Goal: Task Accomplishment & Management: Complete application form

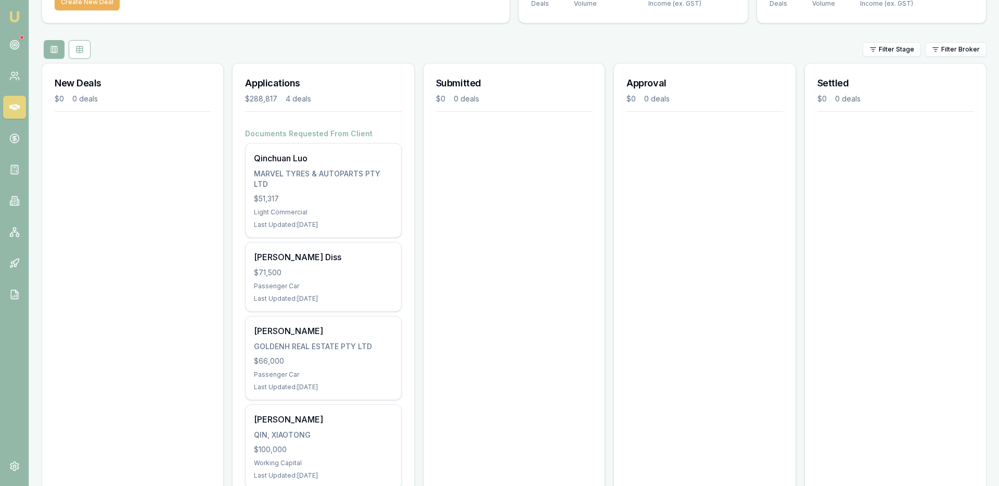
scroll to position [125, 0]
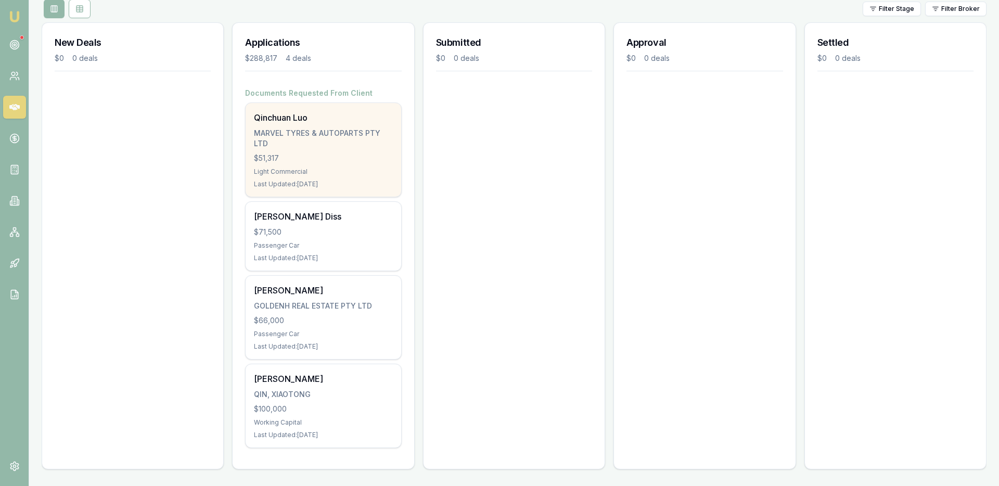
click at [329, 180] on div "Last Updated: [DATE]" at bounding box center [323, 184] width 138 height 8
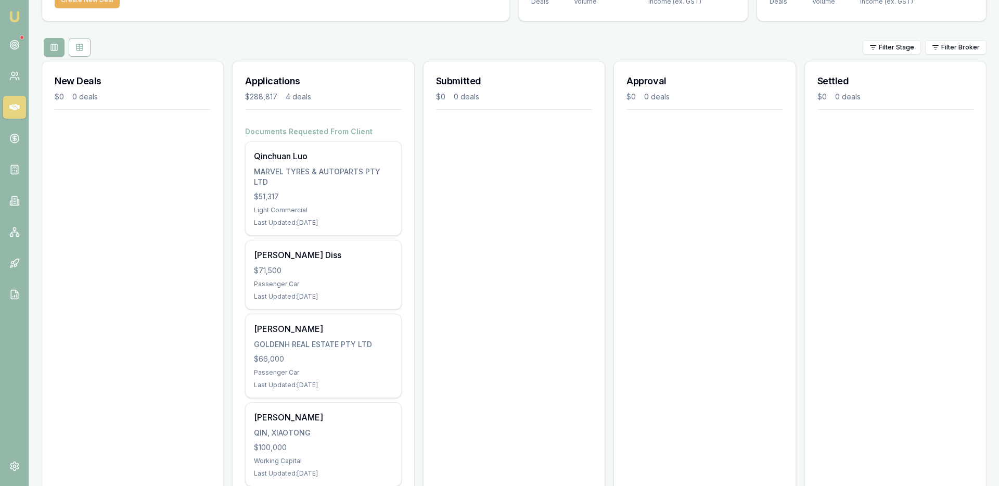
scroll to position [0, 0]
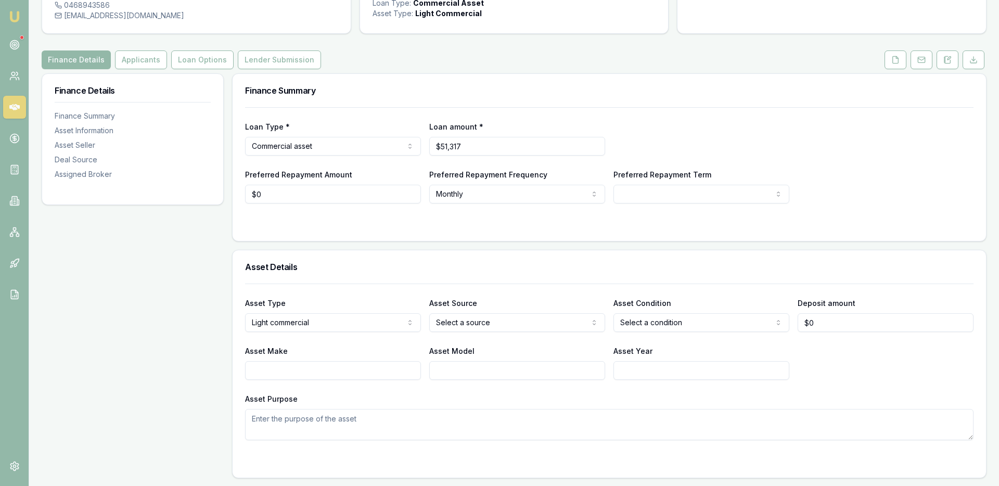
scroll to position [90, 0]
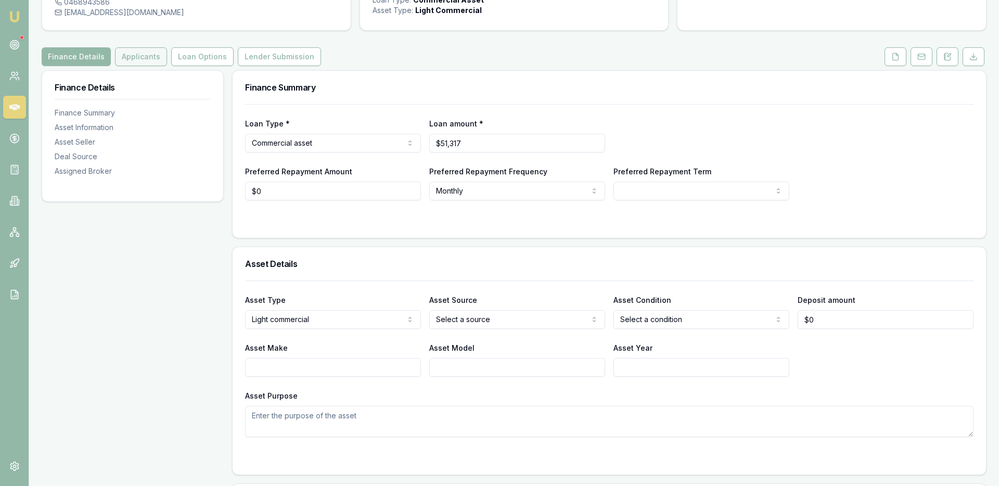
click at [140, 63] on button "Applicants" at bounding box center [141, 56] width 52 height 19
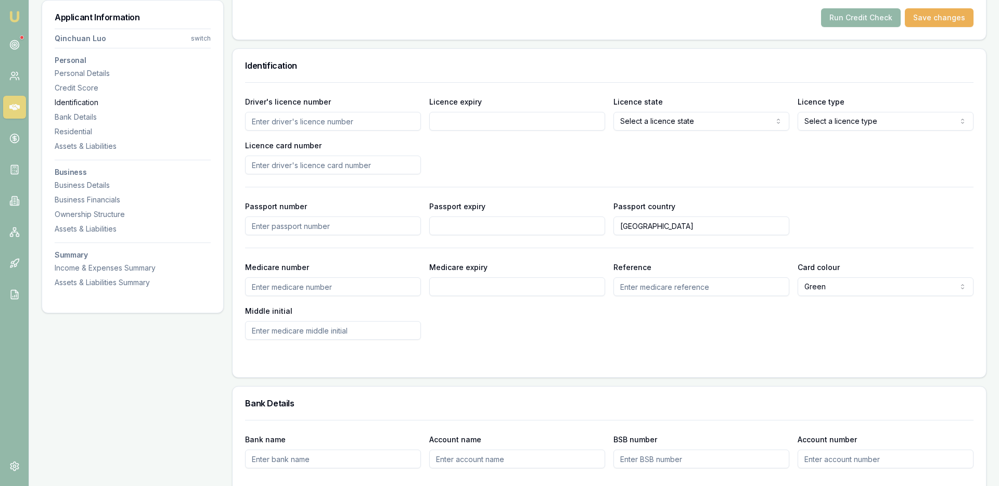
scroll to position [464, 0]
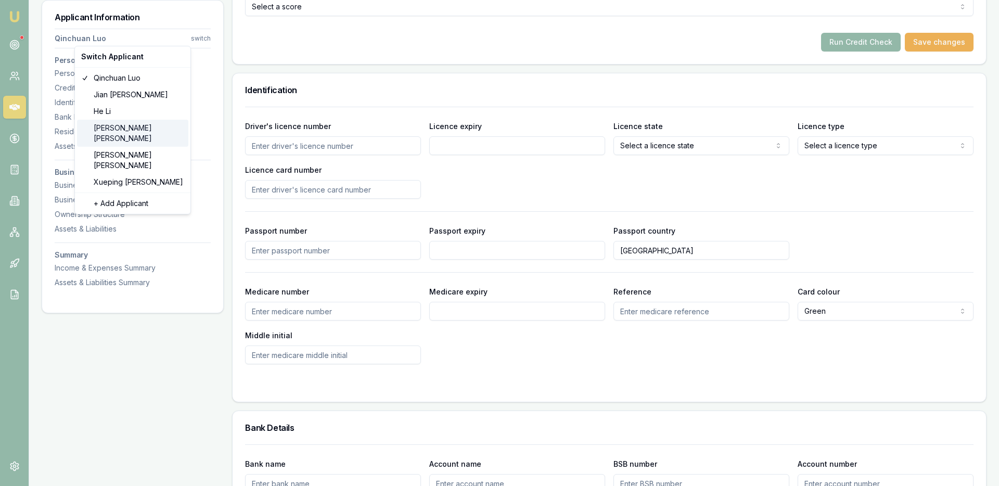
click at [159, 130] on div "Xiao Liang" at bounding box center [132, 133] width 111 height 27
type input "Xiao"
type input "Liang"
type input "liangxiao0529@hotmail.com"
type input "0430680624"
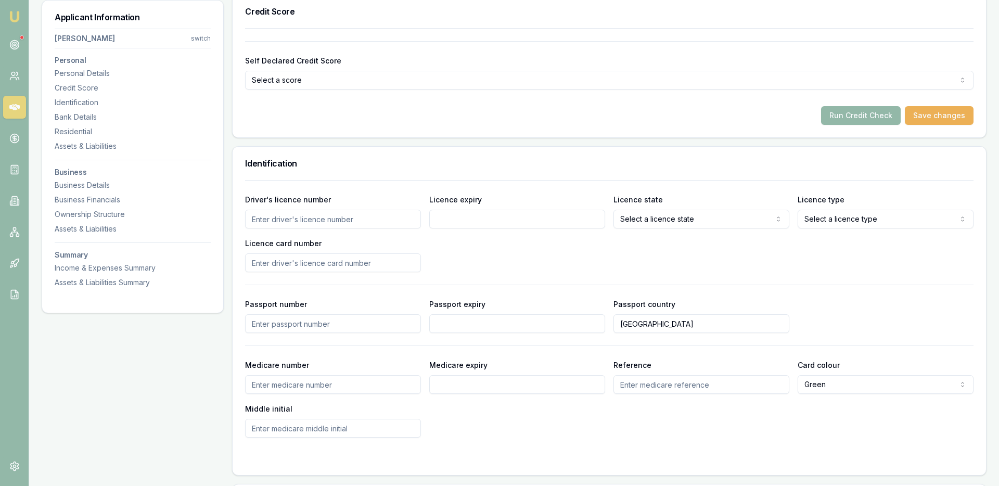
scroll to position [0, 0]
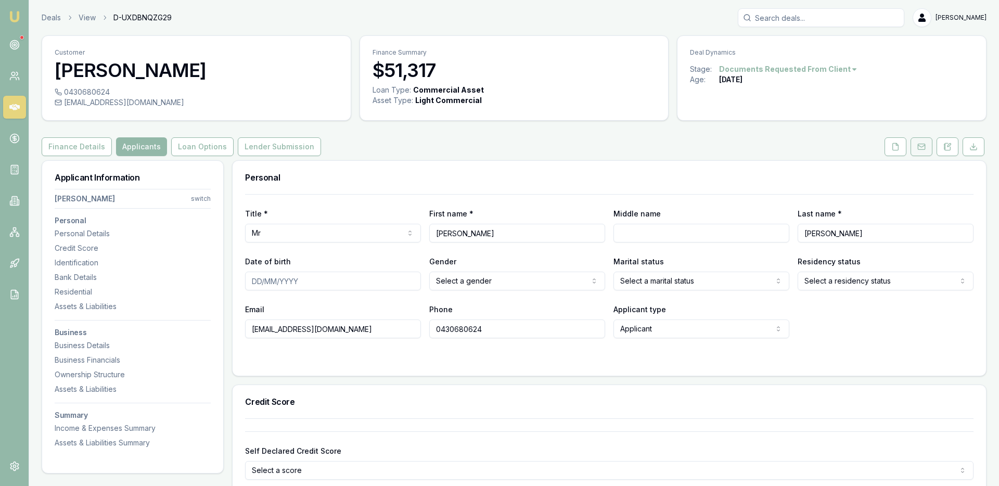
click at [921, 149] on icon at bounding box center [921, 147] width 8 height 8
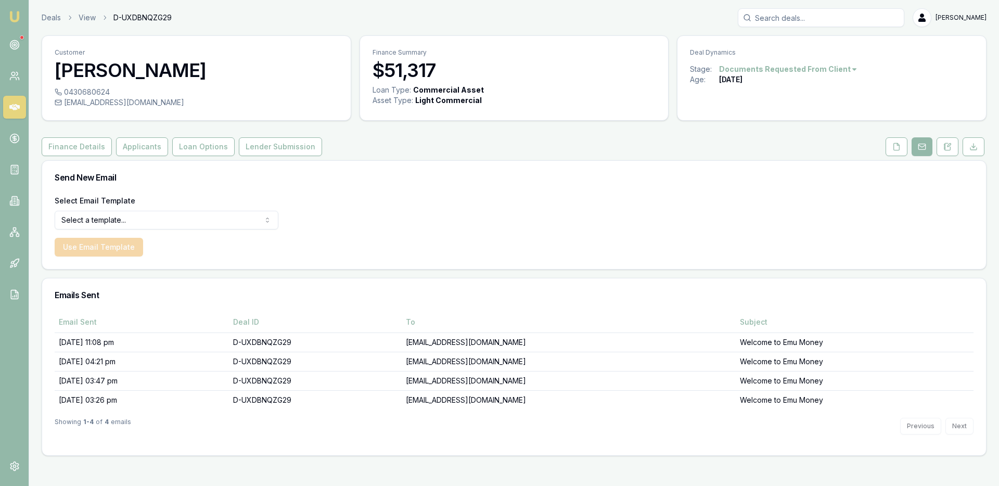
click at [263, 230] on form "Select Email Template Select a template... Dealer Tax Invoice Document Request …" at bounding box center [167, 225] width 224 height 62
click at [254, 226] on body "Emu Broker Deals View D-UXDBNQZG29 Ray Guan Toggle Menu Customer Xiao Liang 043…" at bounding box center [499, 243] width 999 height 486
click at [254, 226] on html "Emu Broker Deals View D-UXDBNQZG29 Ray Guan Toggle Menu Customer Xiao Liang 043…" at bounding box center [499, 243] width 999 height 486
click at [891, 147] on button at bounding box center [896, 146] width 22 height 19
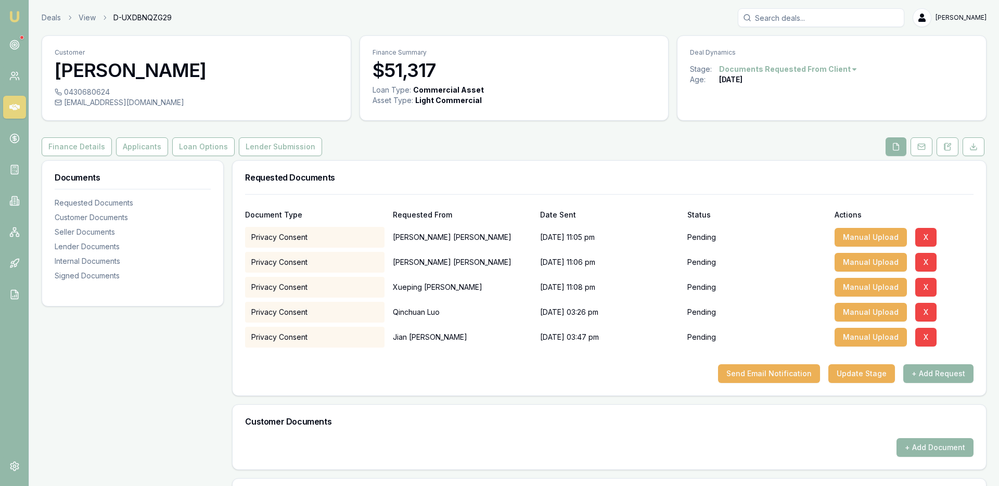
click at [284, 241] on div "Privacy Consent" at bounding box center [314, 237] width 139 height 21
click at [766, 369] on button "Send Email Notification" at bounding box center [769, 373] width 102 height 19
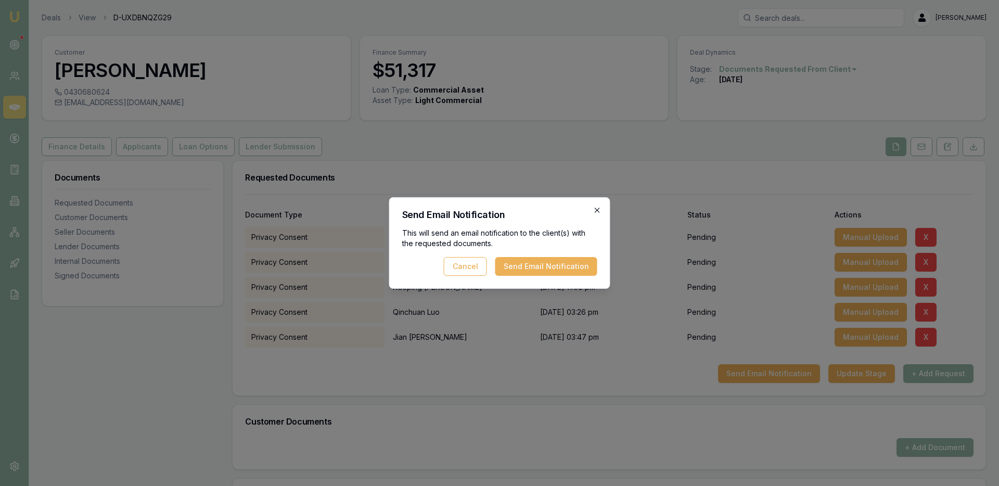
click at [595, 208] on icon "button" at bounding box center [597, 210] width 8 height 8
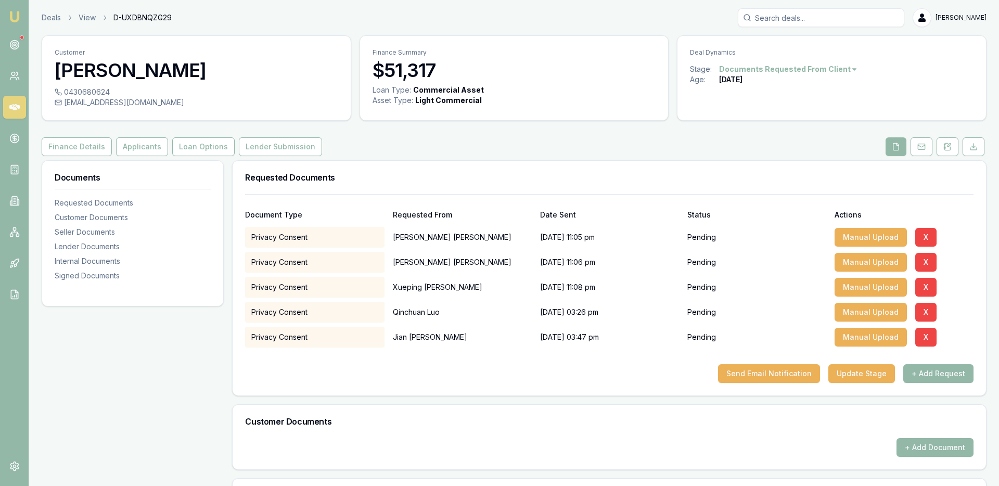
click at [352, 237] on div "Privacy Consent" at bounding box center [314, 237] width 139 height 21
click at [351, 237] on div "Privacy Consent" at bounding box center [314, 237] width 139 height 21
click at [349, 237] on div "Privacy Consent" at bounding box center [314, 237] width 139 height 21
click at [772, 375] on button "Send Email Notification" at bounding box center [769, 373] width 102 height 19
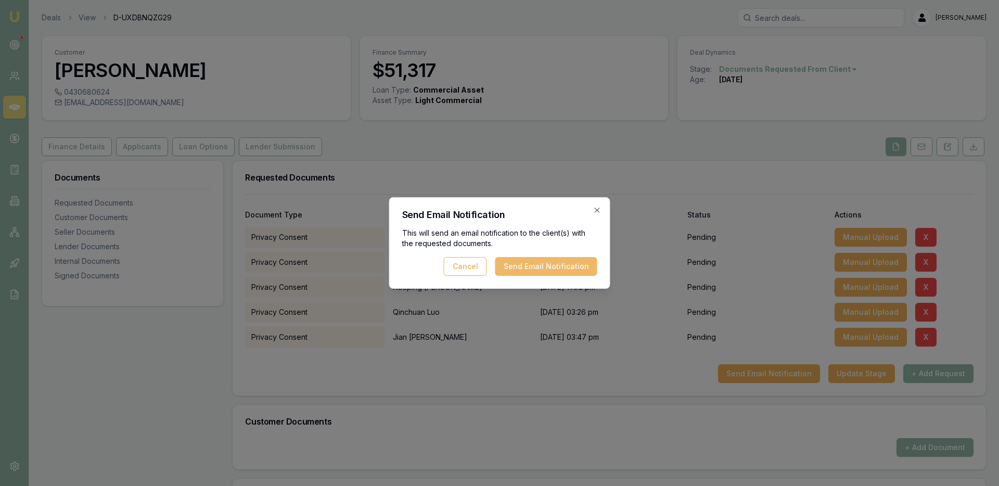
click at [575, 273] on button "Send Email Notification" at bounding box center [546, 266] width 102 height 19
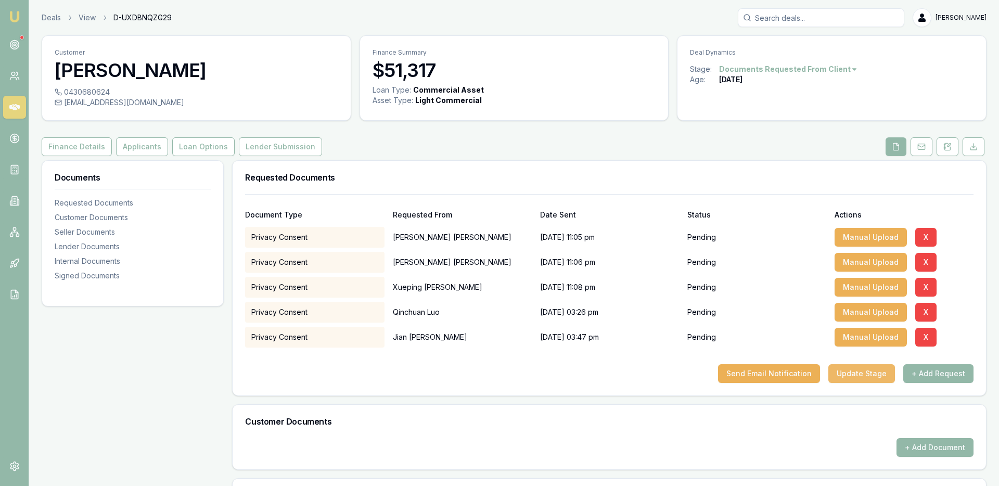
click at [862, 370] on button "Update Stage" at bounding box center [861, 373] width 67 height 19
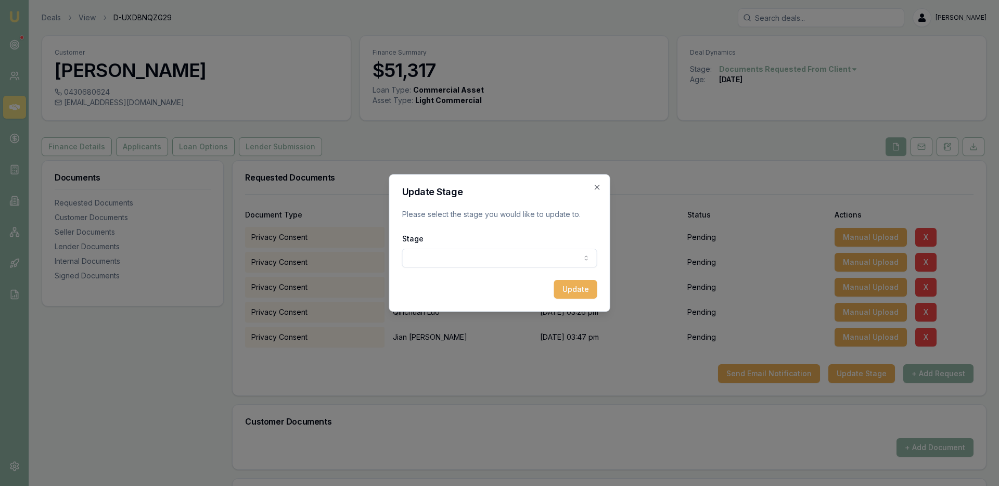
click at [587, 262] on body "Emu Broker Deals View D-UXDBNQZG29 Ray Guan Toggle Menu Customer Xiao Liang 043…" at bounding box center [499, 243] width 999 height 486
click at [596, 188] on body "Emu Broker Deals View D-UXDBNQZG29 Ray Guan Toggle Menu Customer Xiao Liang 043…" at bounding box center [499, 243] width 999 height 486
click at [596, 188] on icon "button" at bounding box center [597, 187] width 8 height 8
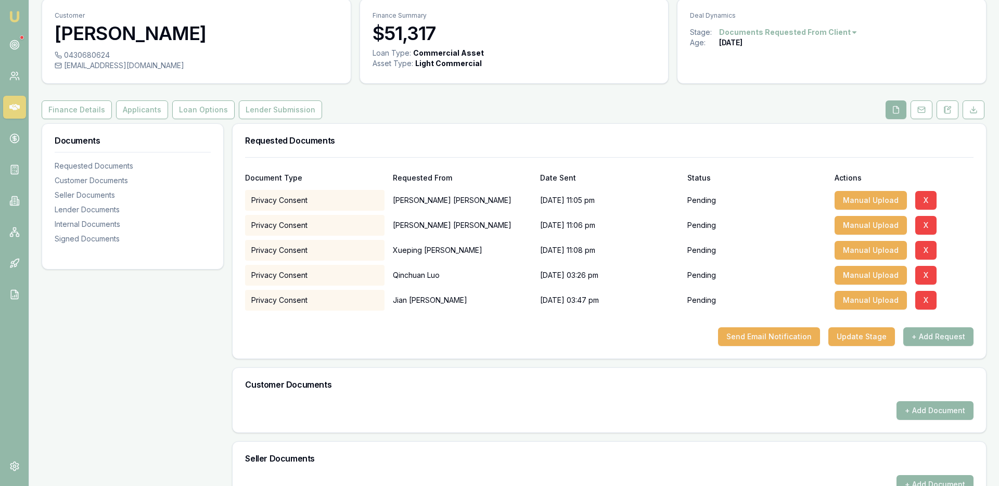
scroll to position [33, 0]
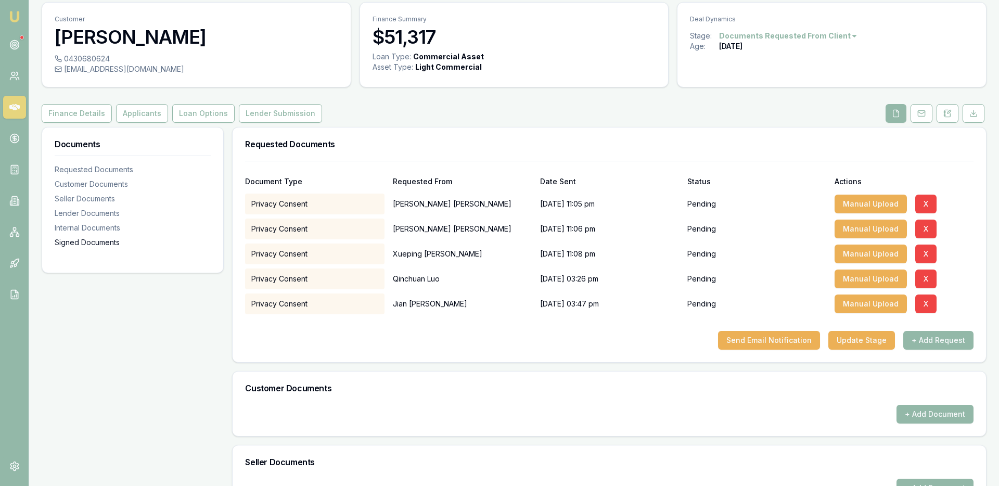
click at [105, 238] on div "Signed Documents" at bounding box center [133, 242] width 156 height 10
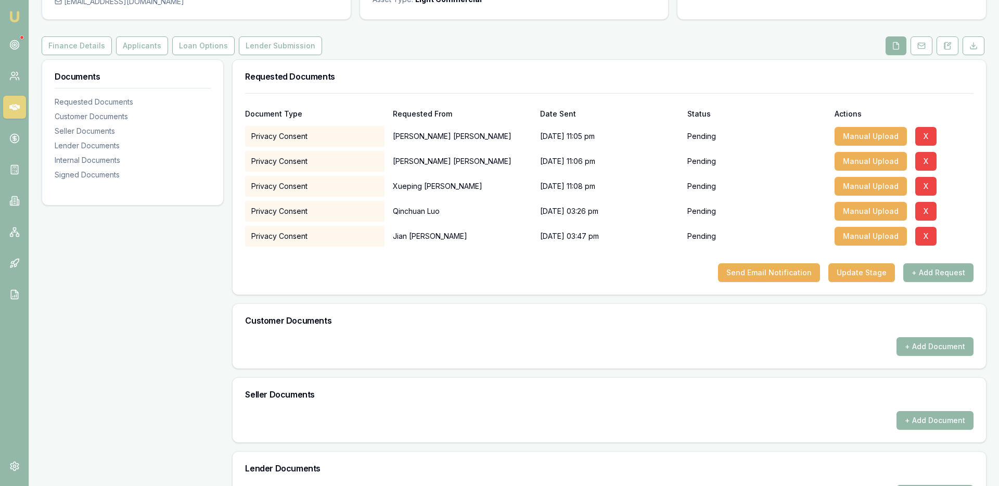
scroll to position [100, 0]
click at [874, 135] on button "Manual Upload" at bounding box center [870, 136] width 72 height 19
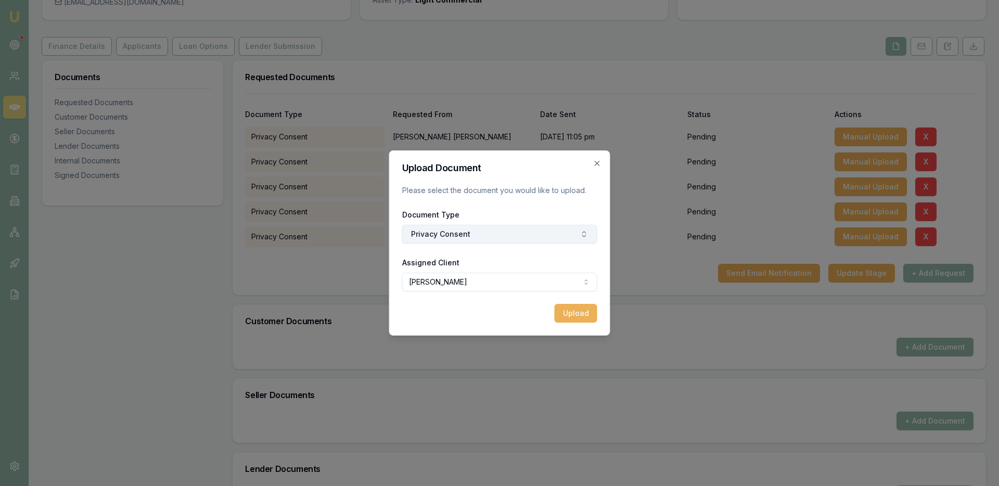
click at [573, 237] on button "Privacy Consent" at bounding box center [499, 234] width 195 height 19
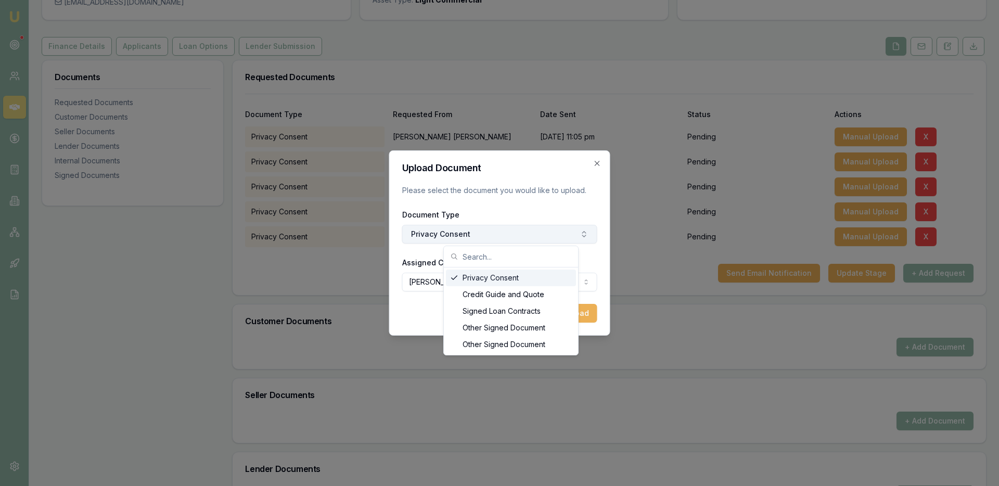
click at [573, 237] on button "Privacy Consent" at bounding box center [499, 234] width 195 height 19
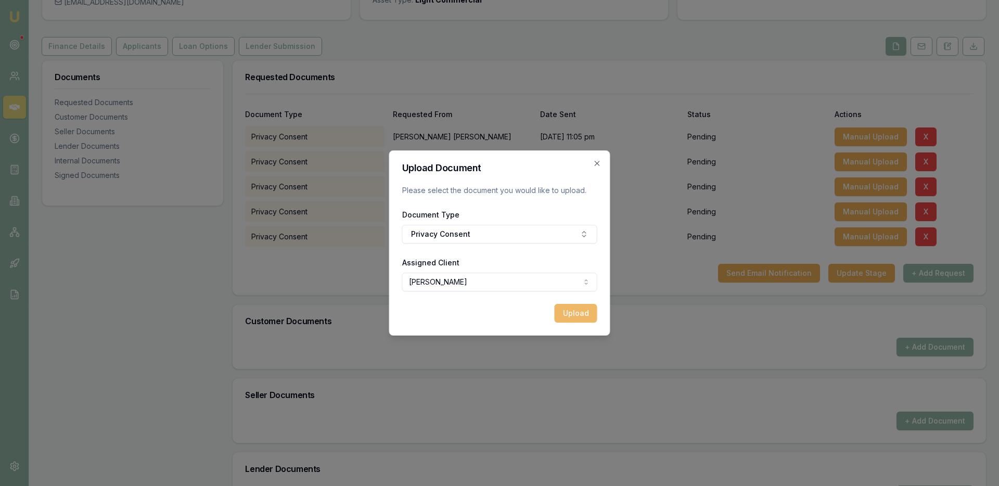
click at [565, 313] on button "Upload" at bounding box center [576, 313] width 43 height 19
click at [599, 169] on div "Upload Document Please select the document you would like to upload. Document T…" at bounding box center [499, 242] width 221 height 185
click at [596, 163] on icon "button" at bounding box center [597, 163] width 8 height 8
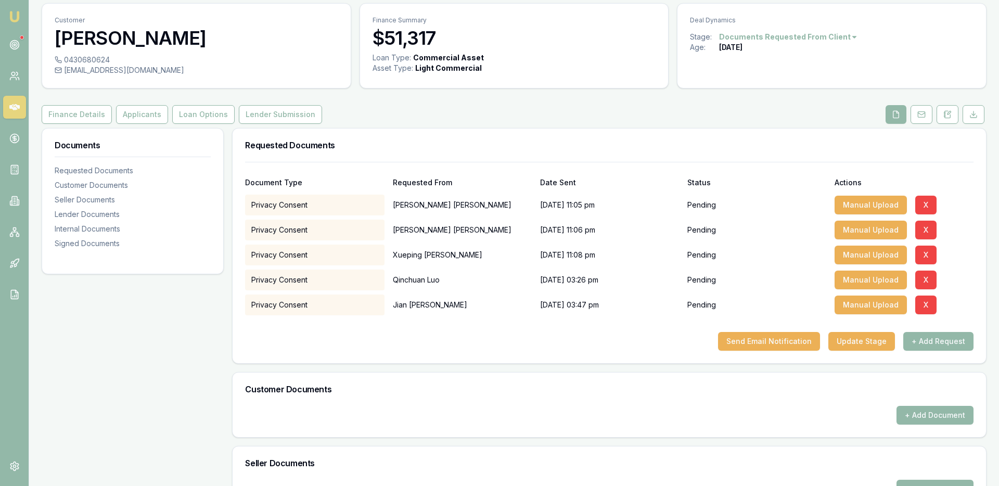
scroll to position [0, 0]
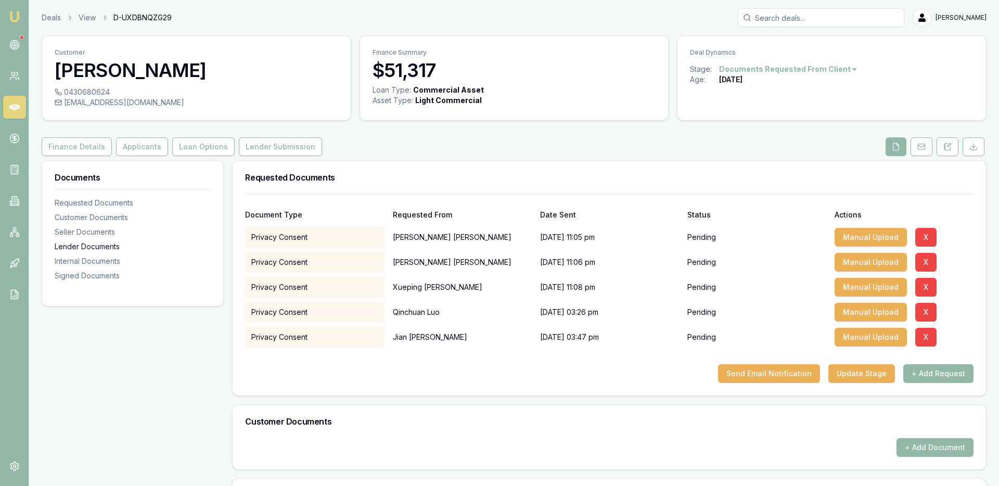
click at [99, 246] on div "Lender Documents" at bounding box center [133, 246] width 156 height 10
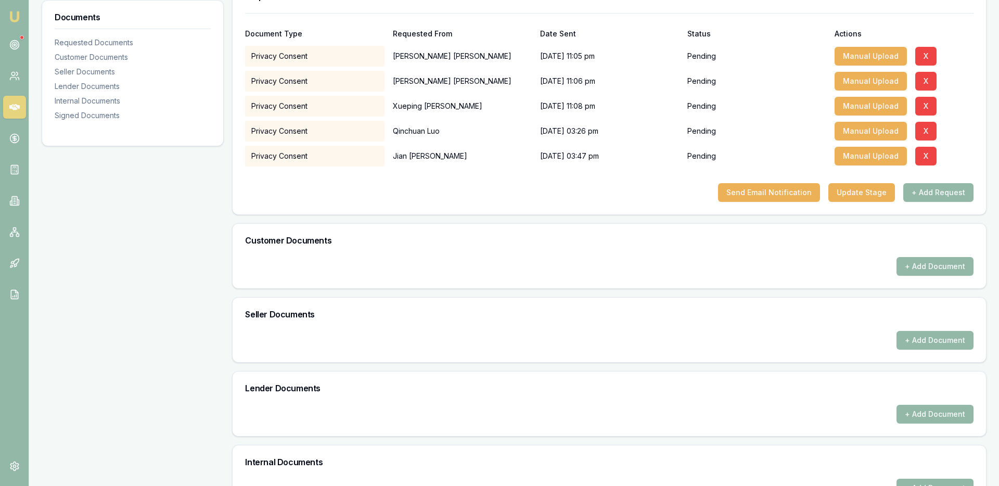
scroll to position [175, 0]
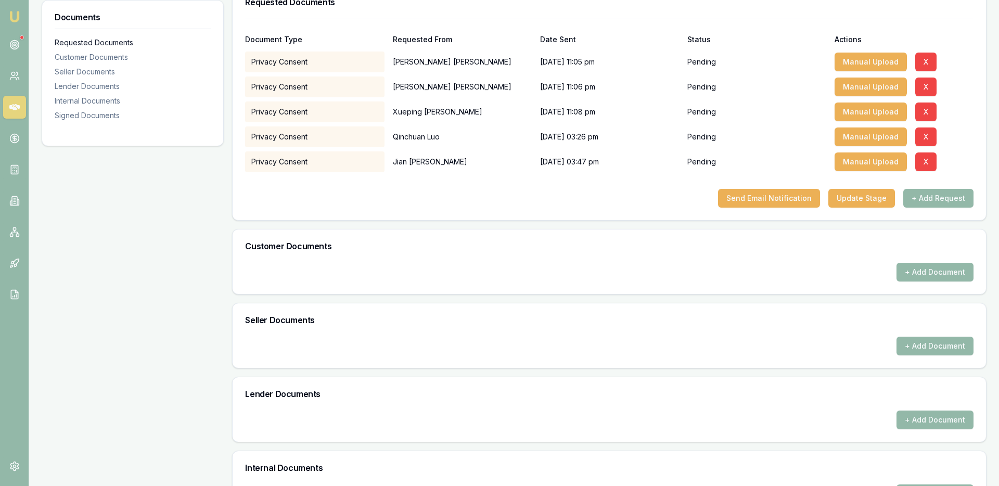
click at [111, 46] on div "Requested Documents" at bounding box center [133, 42] width 156 height 10
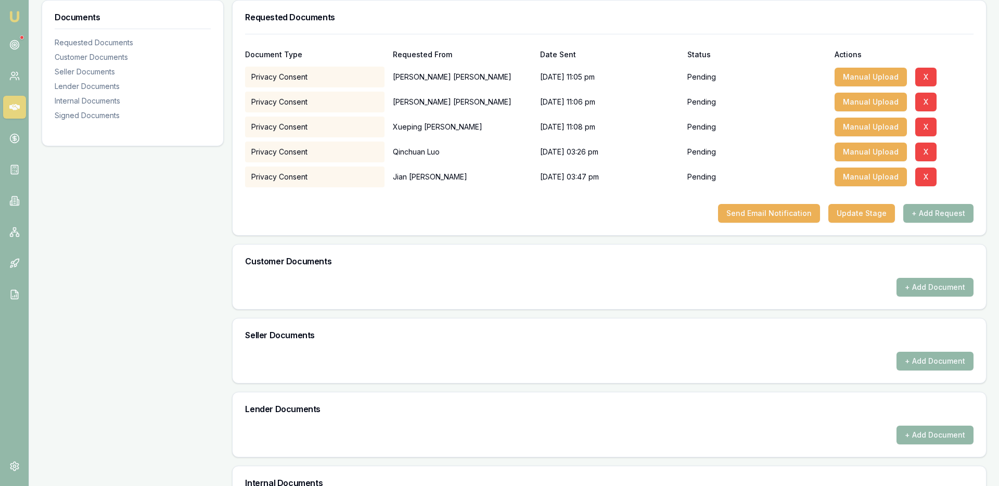
click at [294, 72] on div "Privacy Consent" at bounding box center [314, 77] width 139 height 21
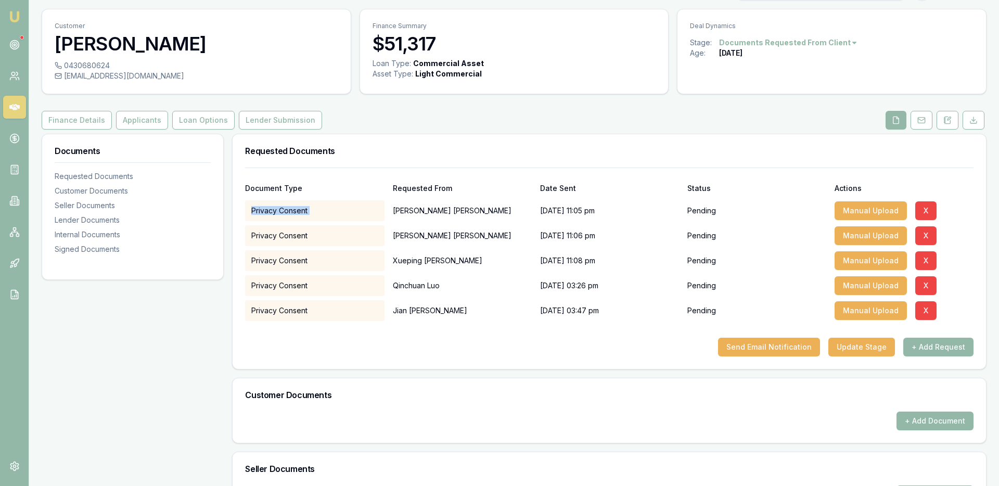
scroll to position [0, 0]
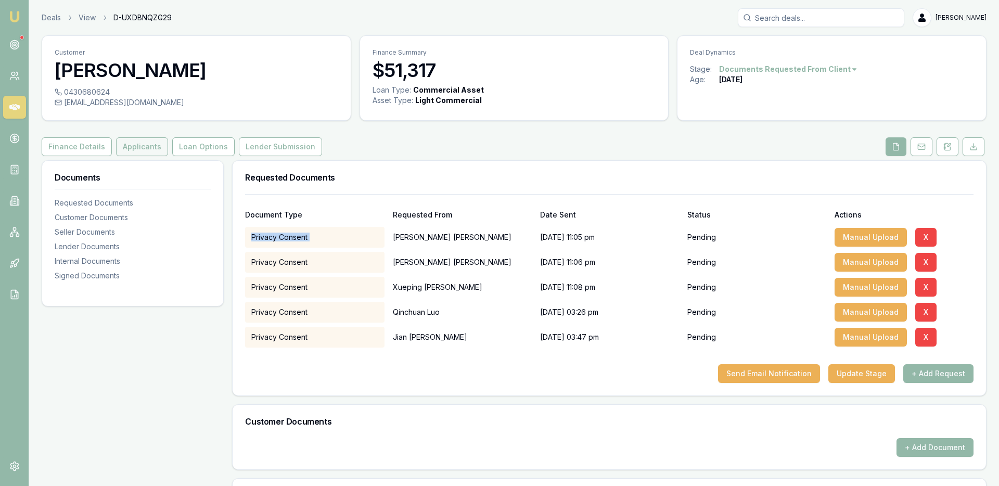
click at [144, 146] on button "Applicants" at bounding box center [142, 146] width 52 height 19
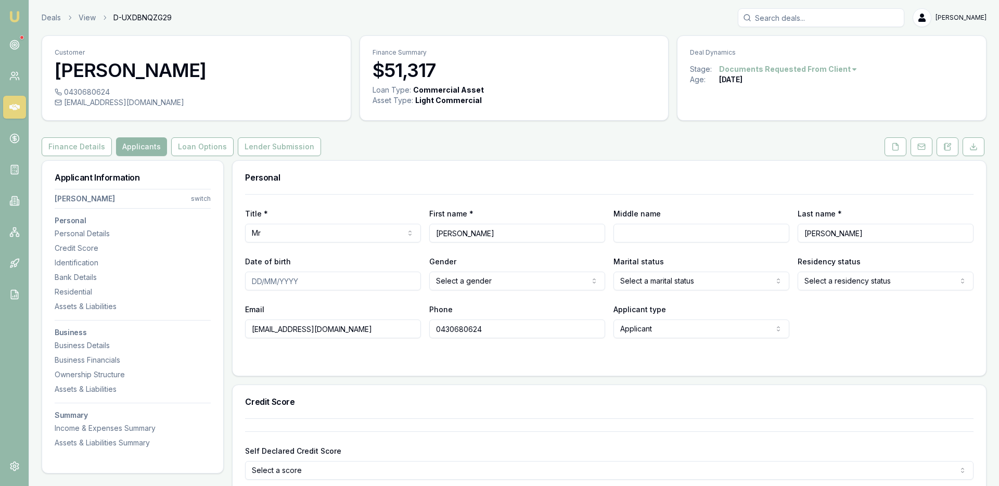
click at [200, 200] on html "Emu Broker Deals View D-UXDBNQZG29 Ray Guan Toggle Menu Customer Xiao Liang 043…" at bounding box center [499, 243] width 999 height 486
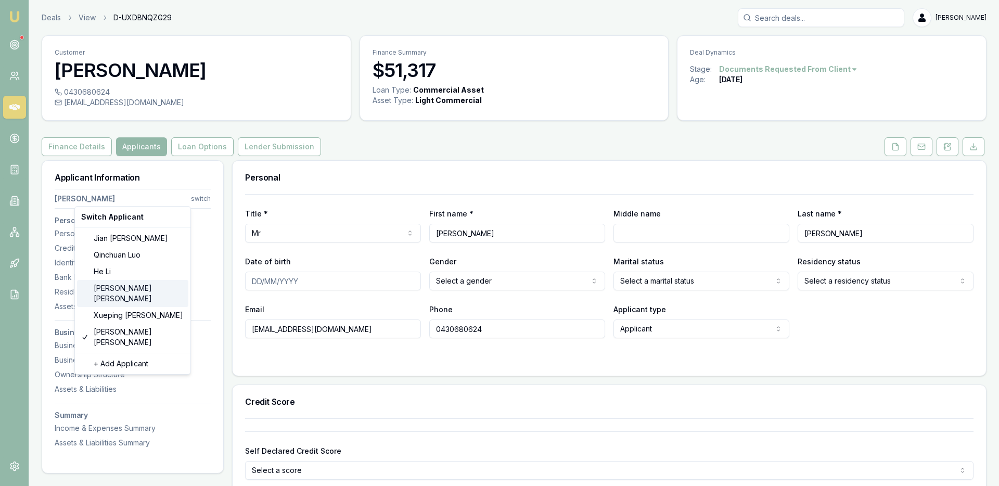
click at [152, 289] on div "Yan Mao" at bounding box center [132, 293] width 111 height 27
type input "Yan"
type input "Mao"
type input "lsmaoyan@gmail.com"
type input "0475141229"
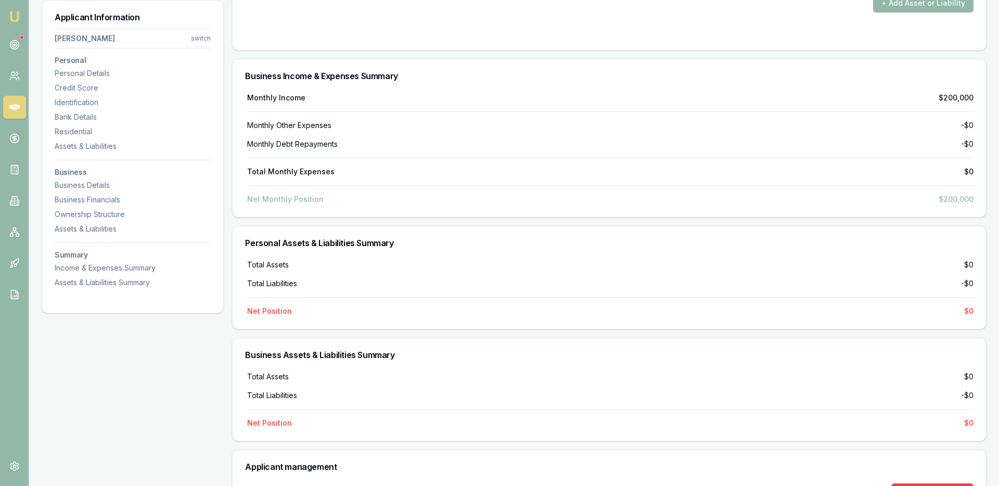
scroll to position [2000, 0]
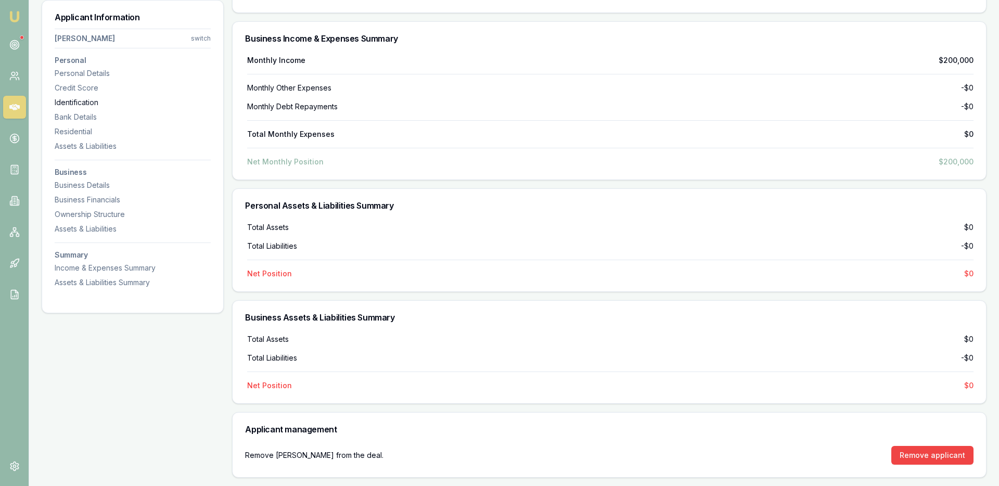
click at [86, 104] on div "Identification" at bounding box center [133, 102] width 156 height 10
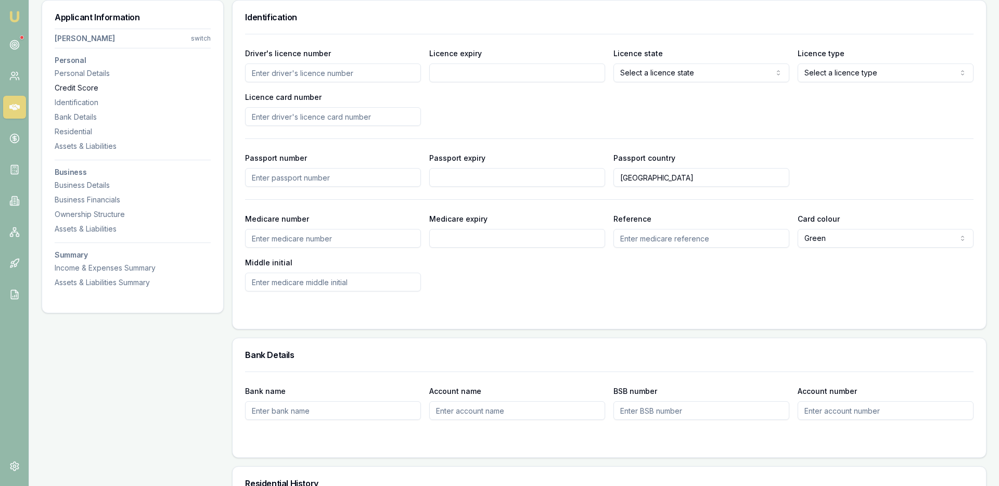
click at [81, 91] on div "Credit Score" at bounding box center [133, 88] width 156 height 10
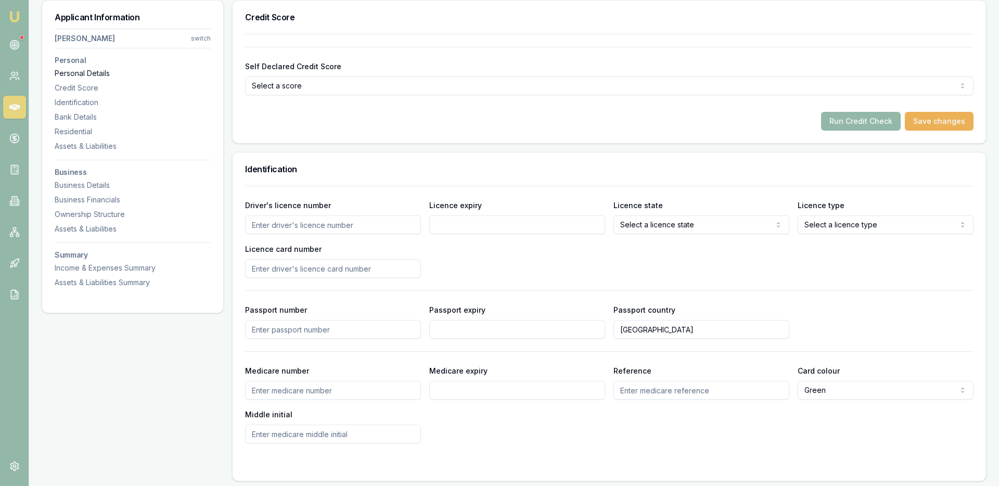
click at [80, 76] on div "Personal Details" at bounding box center [133, 73] width 156 height 10
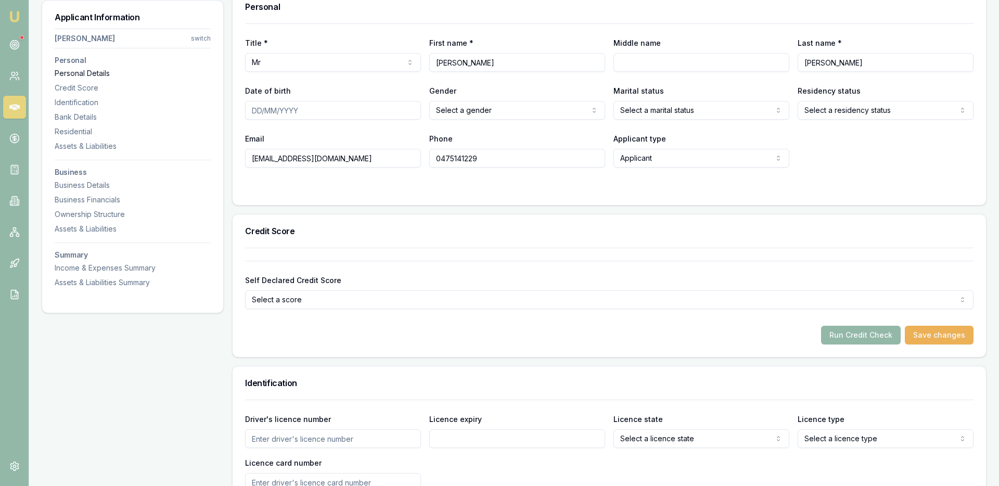
scroll to position [160, 0]
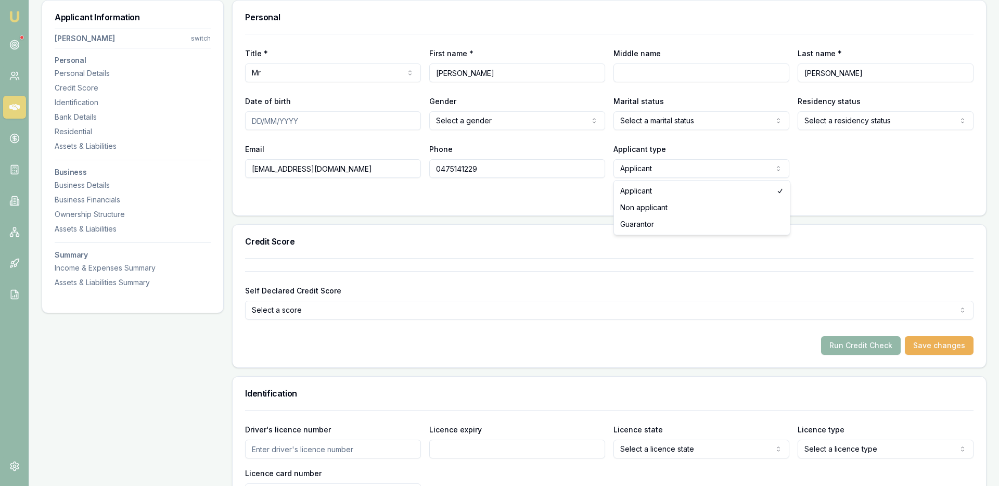
click at [654, 162] on html "Emu Broker Deals View D-UXDBNQZG29 Ray Guan Toggle Menu Customer Yan Mao 047514…" at bounding box center [499, 83] width 999 height 486
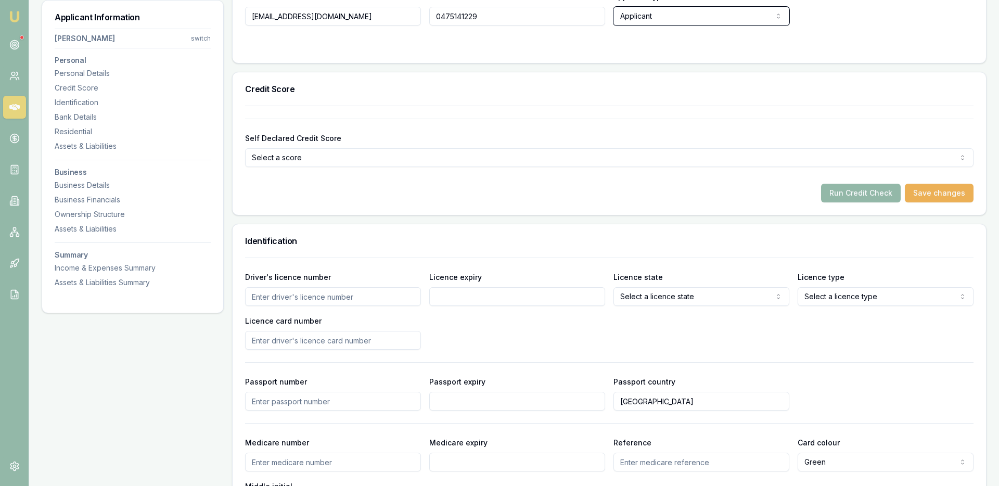
scroll to position [0, 0]
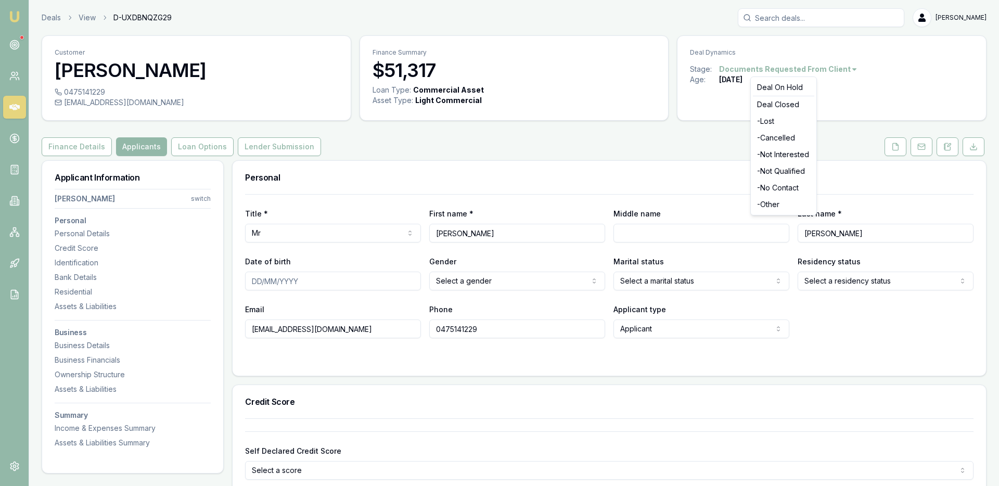
click at [826, 67] on html "Emu Broker Deals View D-UXDBNQZG29 Ray Guan Toggle Menu Customer Yan Mao 047514…" at bounding box center [499, 243] width 999 height 486
click at [607, 90] on html "Emu Broker Deals View D-UXDBNQZG29 Ray Guan Toggle Menu Customer Yan Mao 047514…" at bounding box center [499, 243] width 999 height 486
click at [287, 146] on button "Lender Submission" at bounding box center [279, 146] width 83 height 19
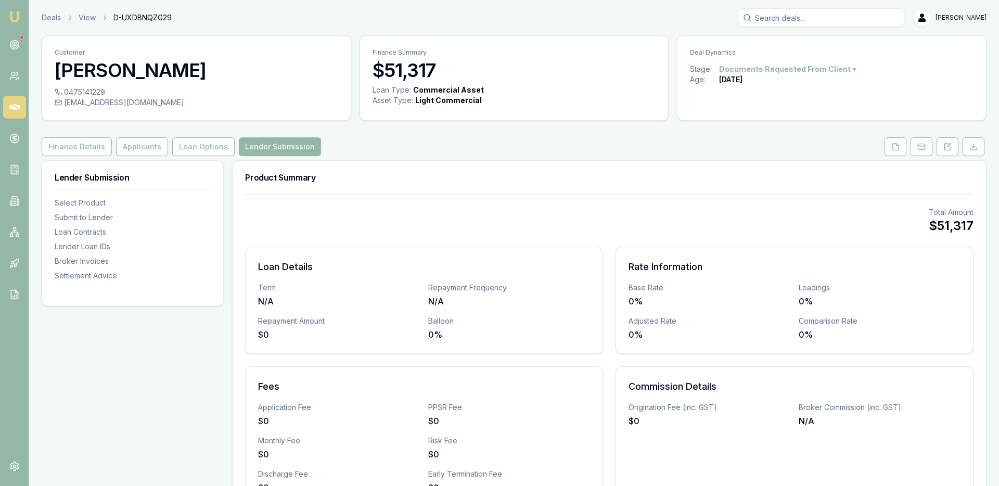
click at [123, 147] on button "Applicants" at bounding box center [142, 146] width 52 height 19
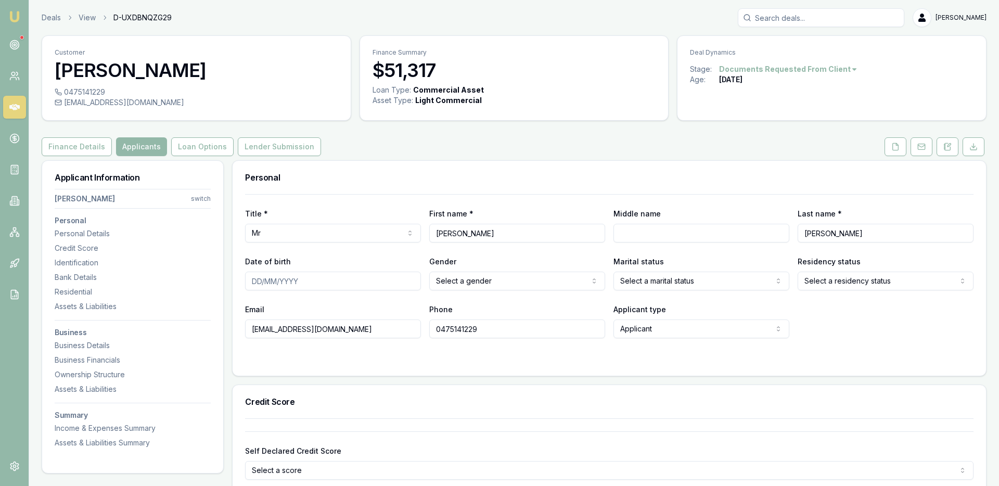
click at [22, 106] on link at bounding box center [14, 107] width 23 height 23
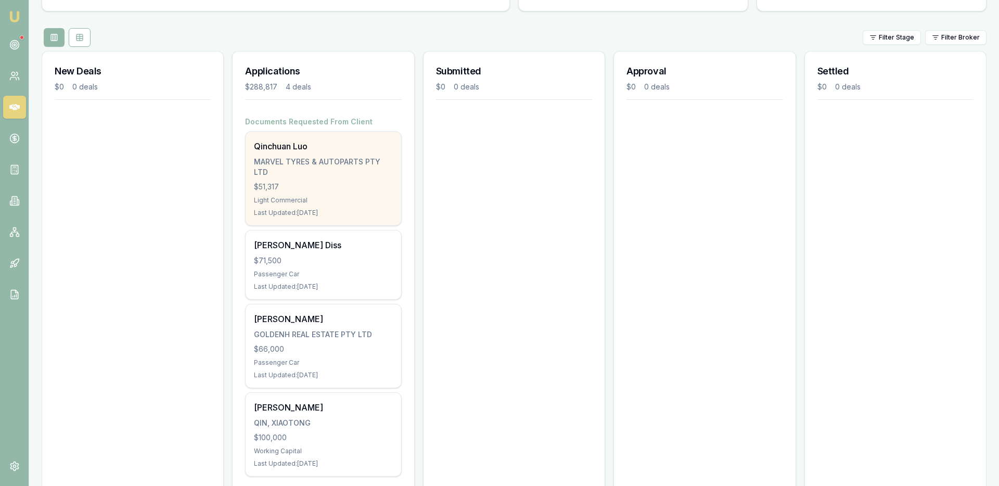
scroll to position [125, 0]
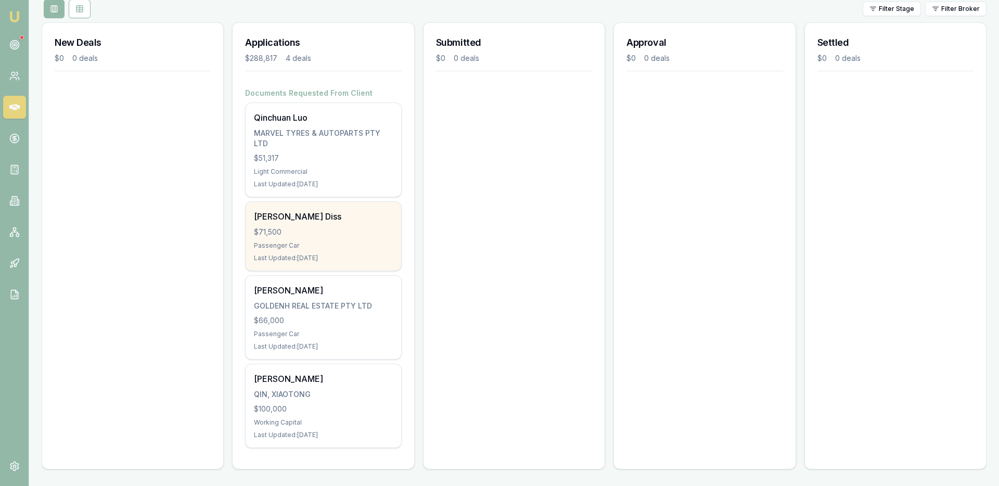
click at [286, 247] on div "Passenger Car" at bounding box center [323, 245] width 138 height 8
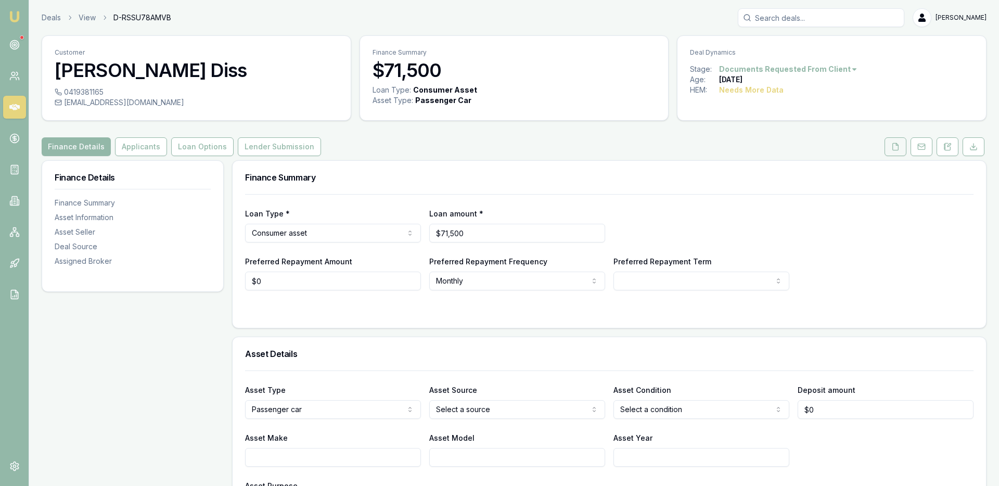
click at [895, 146] on icon at bounding box center [895, 147] width 8 height 8
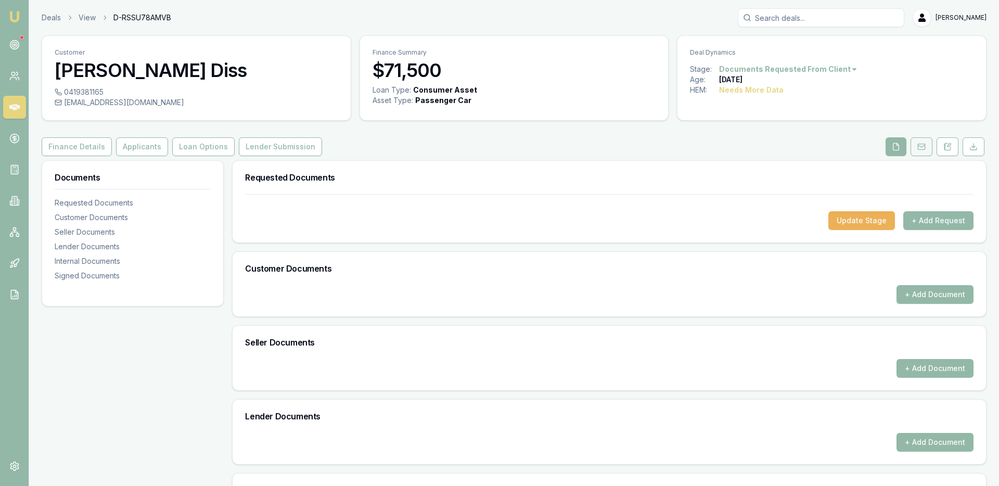
click at [911, 146] on button at bounding box center [921, 146] width 22 height 19
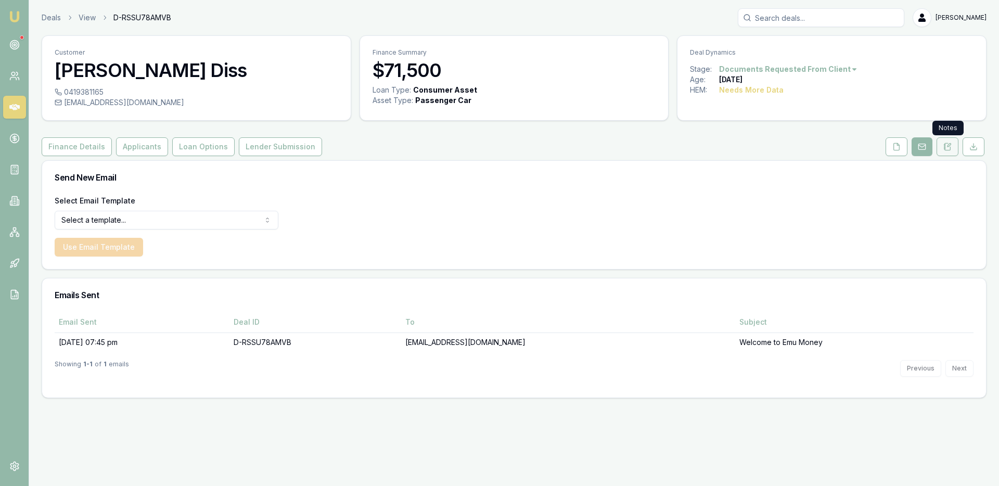
click at [941, 149] on button at bounding box center [947, 146] width 22 height 19
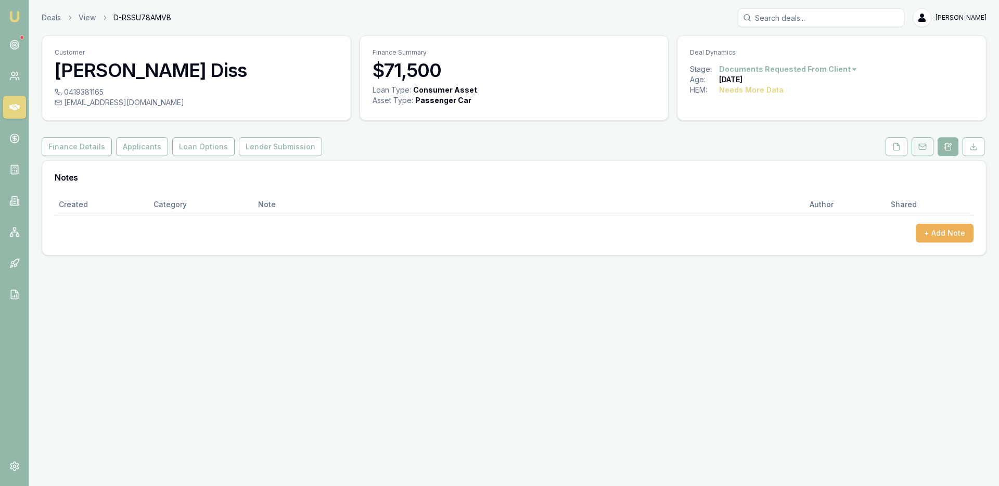
click at [921, 147] on icon at bounding box center [922, 147] width 8 height 8
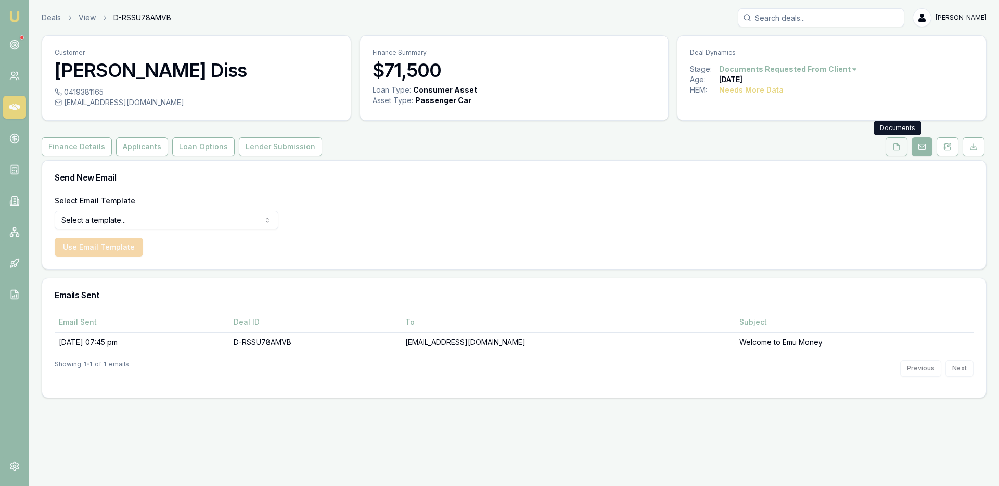
click at [891, 147] on button at bounding box center [896, 146] width 22 height 19
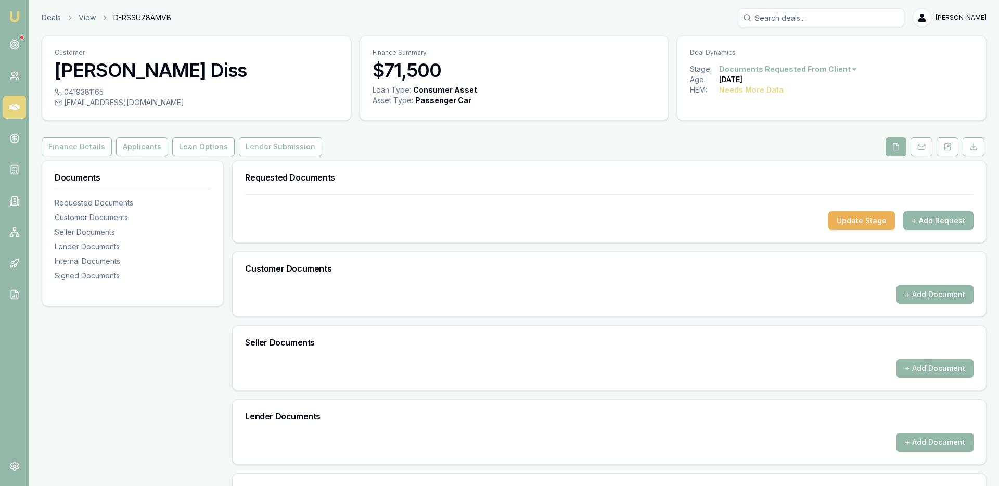
click at [16, 107] on icon at bounding box center [14, 107] width 10 height 6
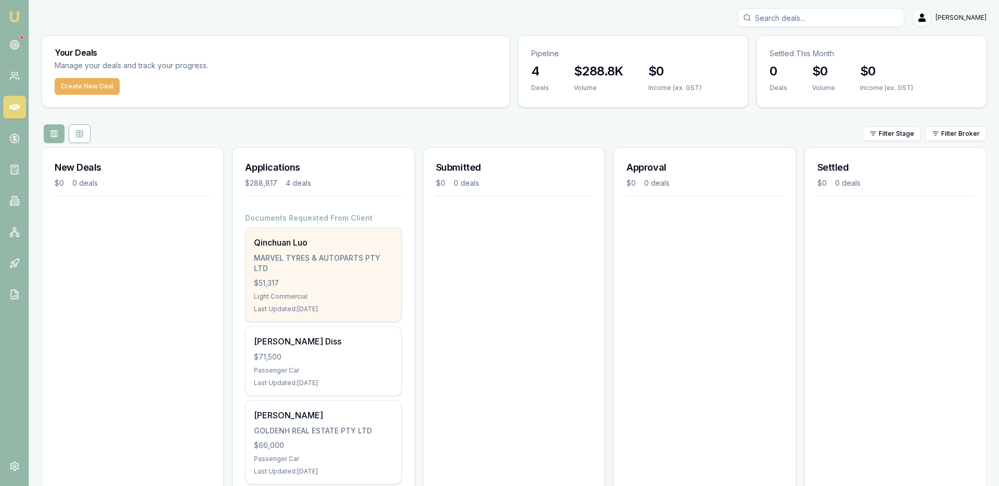
click at [302, 284] on div "$51,317" at bounding box center [323, 283] width 138 height 10
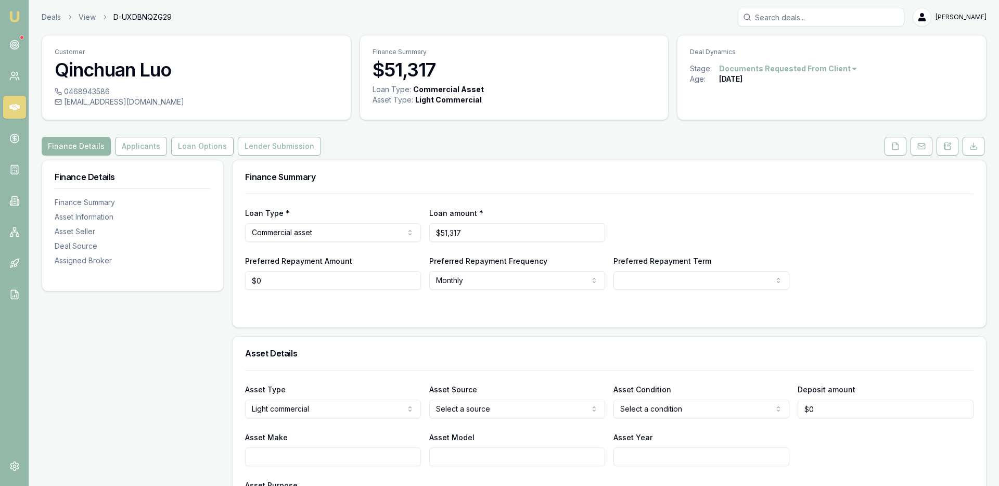
scroll to position [5, 0]
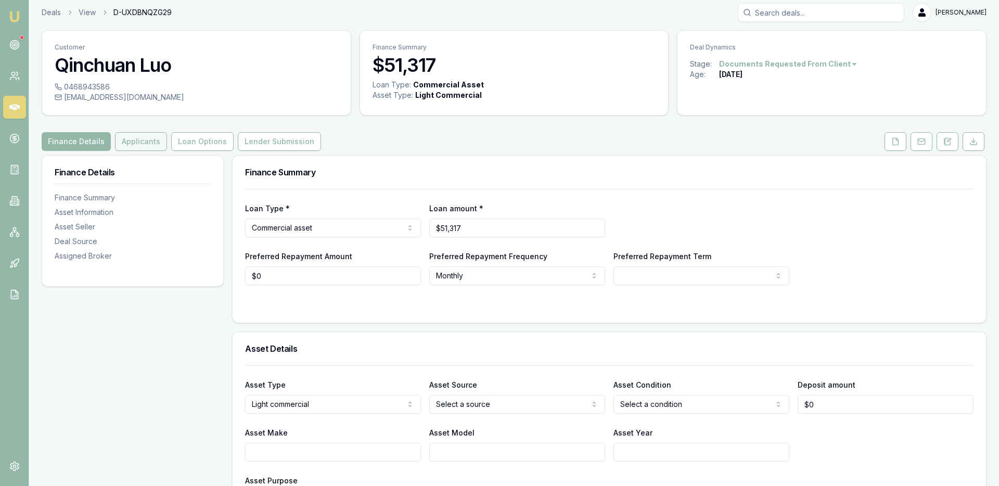
click at [143, 139] on button "Applicants" at bounding box center [141, 141] width 52 height 19
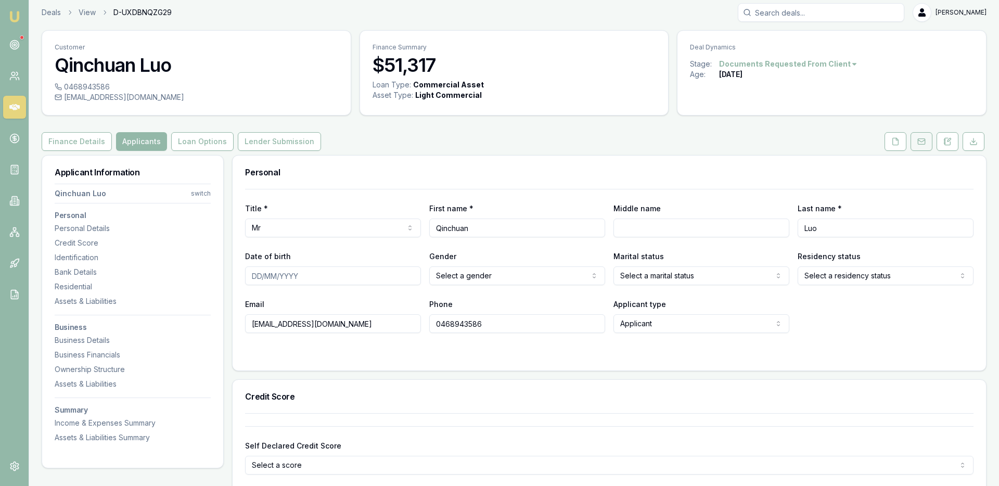
click at [922, 147] on button at bounding box center [921, 141] width 22 height 19
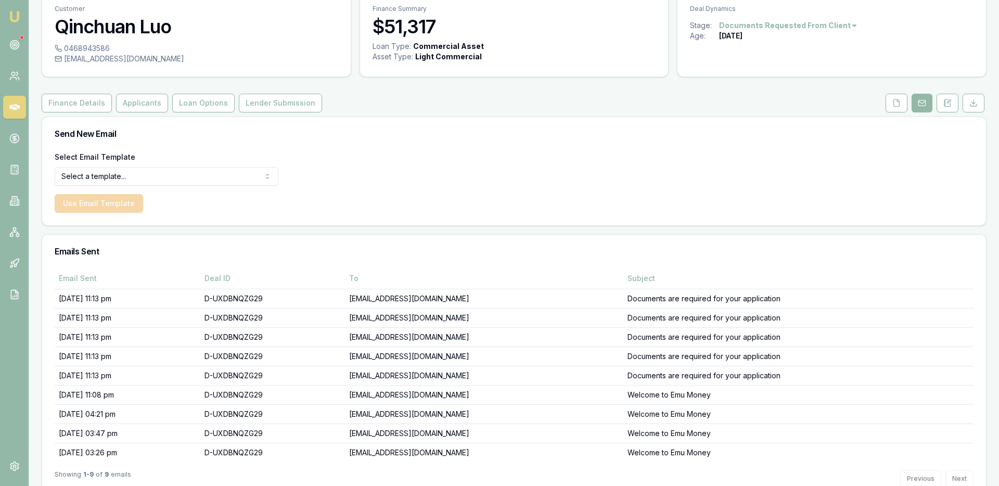
scroll to position [74, 0]
